Goal: Information Seeking & Learning: Learn about a topic

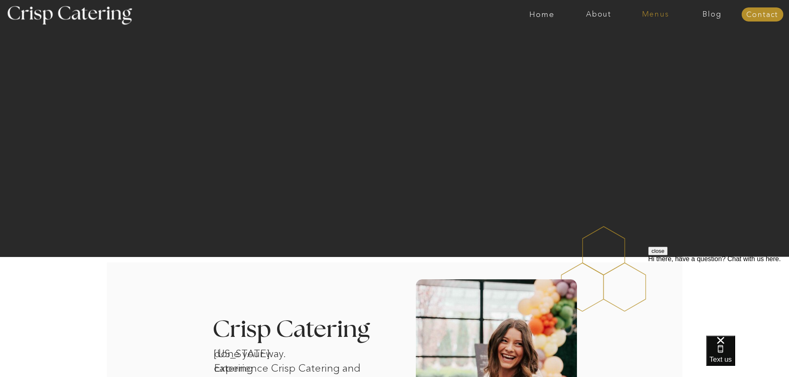
click at [654, 14] on nav "Menus" at bounding box center [655, 14] width 57 height 8
click at [660, 12] on nav "Menus" at bounding box center [655, 14] width 57 height 8
click at [647, 49] on nav "Winter (Sep-Feb)" at bounding box center [655, 49] width 68 height 8
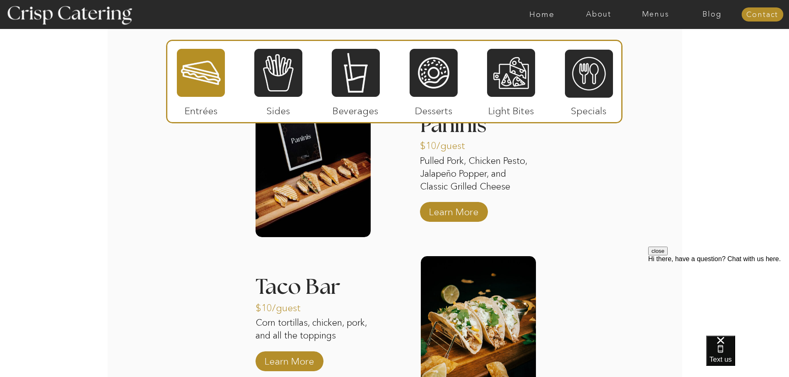
scroll to position [1066, 0]
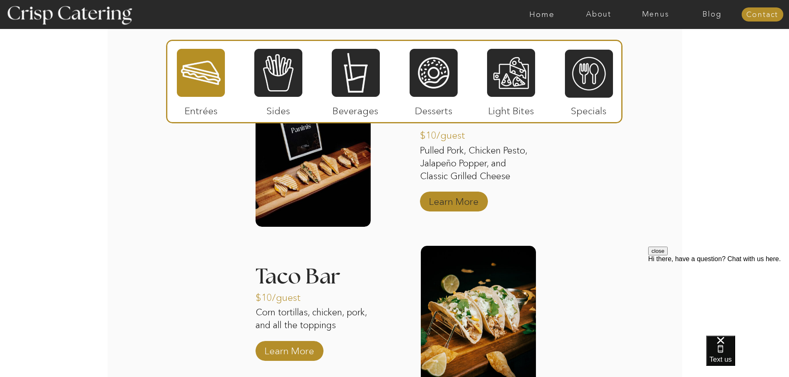
click at [450, 200] on p "Learn More" at bounding box center [453, 200] width 55 height 24
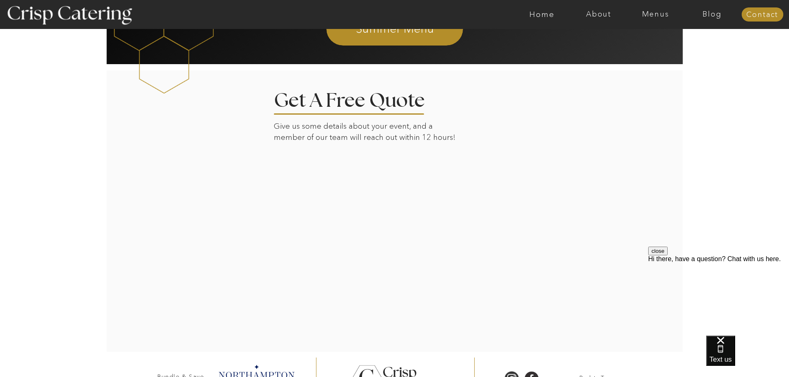
scroll to position [1333, 0]
